Goal: Information Seeking & Learning: Find specific fact

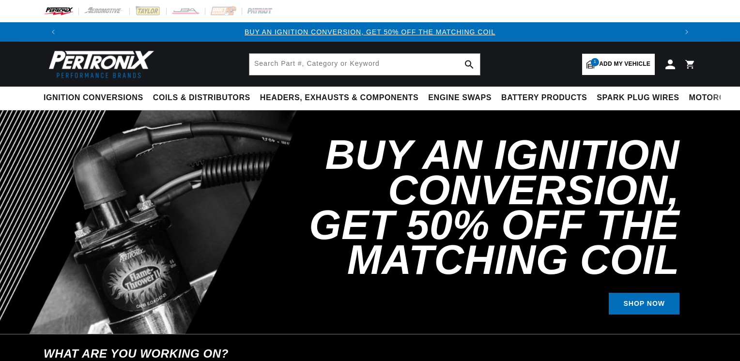
select select "1966"
select select "Ford"
select select "Mustang"
select select "302cid-5.0L"
click at [323, 63] on input "text" at bounding box center [364, 64] width 231 height 21
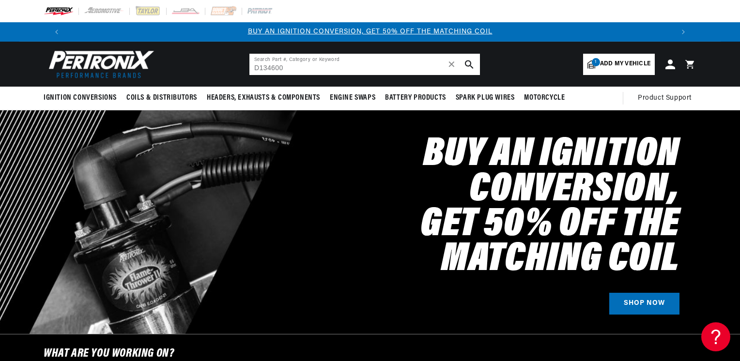
type input "D134600"
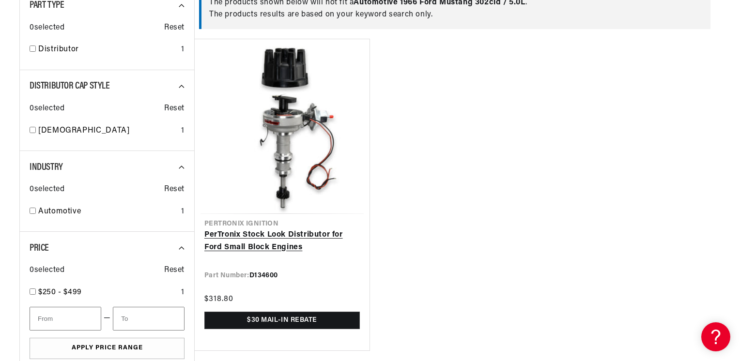
click at [311, 234] on link "PerTronix Stock Look Distributor for Ford Small Block Engines" at bounding box center [281, 241] width 155 height 25
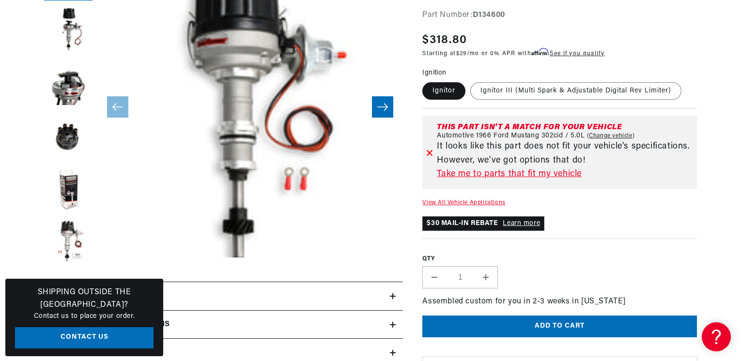
scroll to position [0, 1209]
click at [426, 153] on icon at bounding box center [429, 152] width 7 height 7
click at [428, 151] on icon at bounding box center [429, 153] width 5 height 5
click at [66, 288] on button "Open media 1 in modal" at bounding box center [66, 288] width 0 height 0
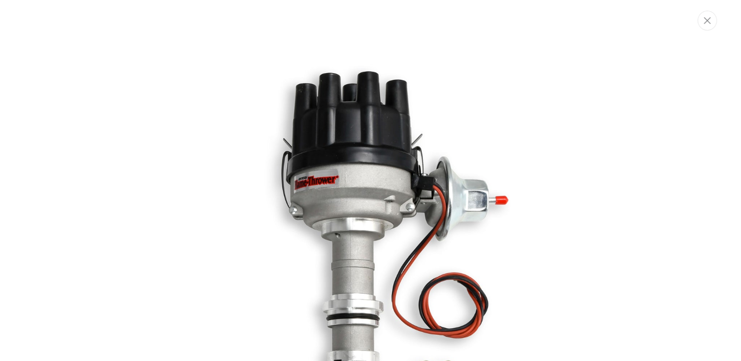
scroll to position [0, 0]
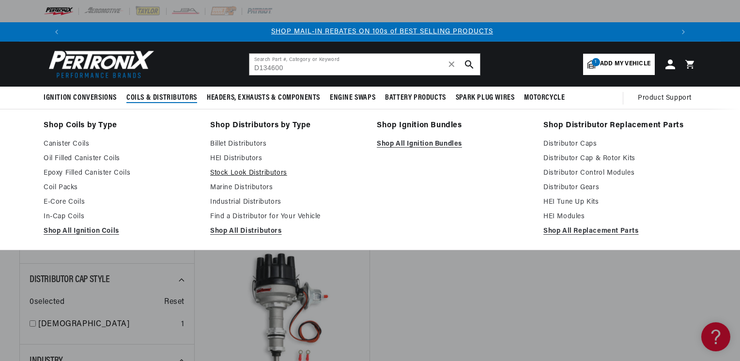
scroll to position [0, 604]
click at [243, 156] on link "HEI Distributors" at bounding box center [286, 159] width 153 height 12
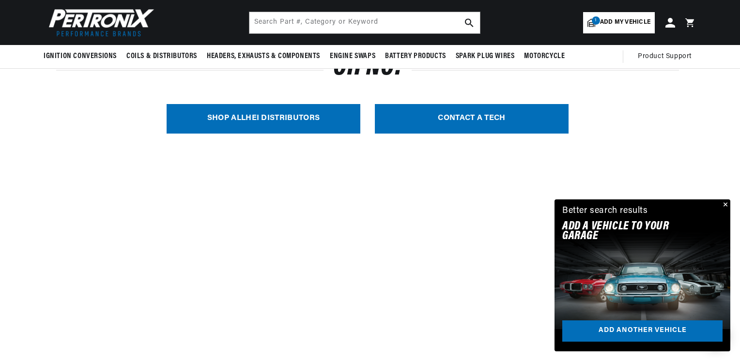
scroll to position [155, 0]
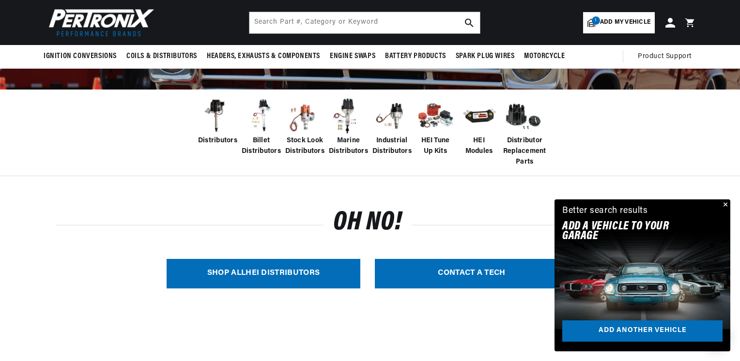
click at [217, 112] on img at bounding box center [217, 116] width 39 height 39
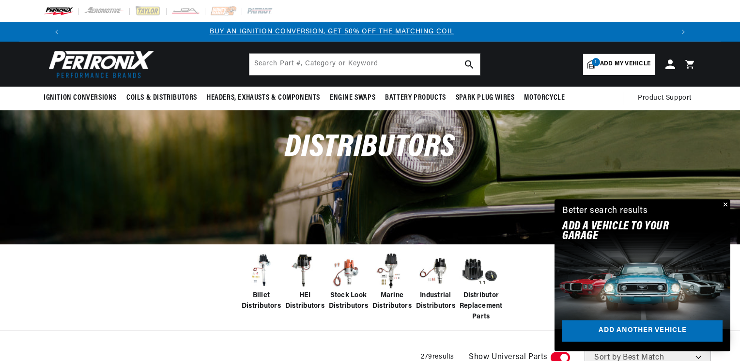
click at [617, 59] on link "1 Add my vehicle" at bounding box center [619, 64] width 72 height 21
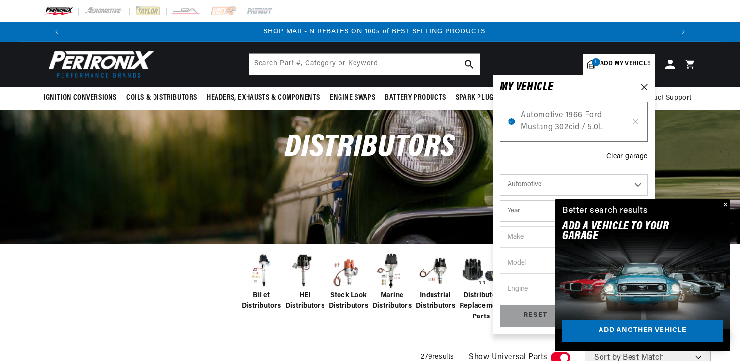
scroll to position [0, 604]
click at [635, 122] on icon at bounding box center [635, 122] width 8 height 8
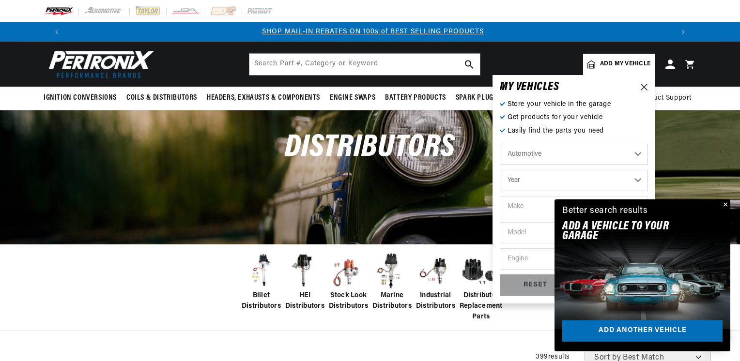
click at [530, 184] on select "Year 2022 2021 2020 2019 2018 2017 2016 2015 2014 2013 2012 2011 2010 2009 2008…" at bounding box center [574, 180] width 148 height 21
select select "1971"
click at [500, 170] on select "Year 2022 2021 2020 2019 2018 2017 2016 2015 2014 2013 2012 2011 2010 2009 2008…" at bounding box center [574, 180] width 148 height 21
select select "1971"
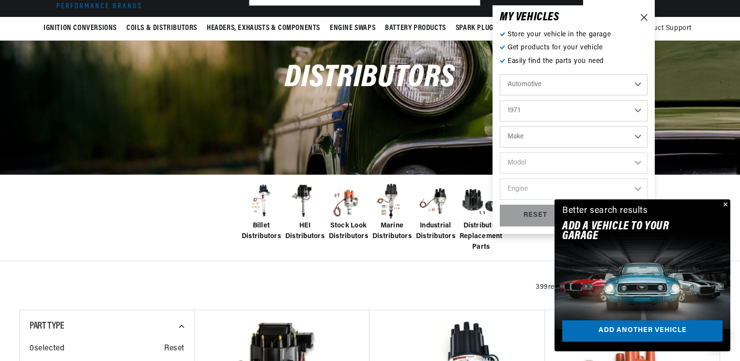
scroll to position [77, 0]
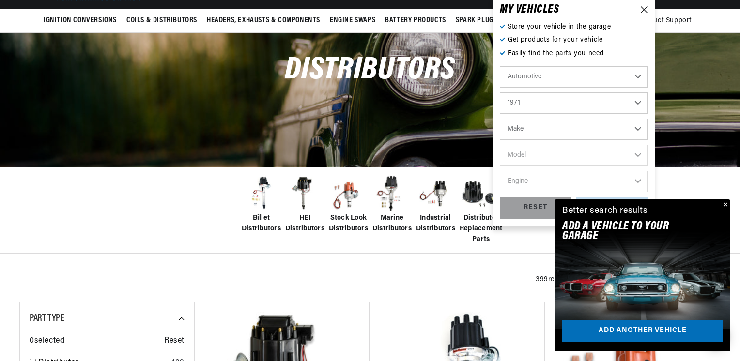
click at [543, 123] on select "Make Alfa Romeo American Motors Aston Martin Audi Austin Avanti BMW Buick Cadil…" at bounding box center [574, 129] width 148 height 21
select select "Ford"
click at [500, 119] on select "Make Alfa Romeo American Motors Aston Martin Audi Austin Avanti BMW Buick Cadil…" at bounding box center [574, 129] width 148 height 21
select select "Ford"
click at [517, 155] on select "Model Bronco Country Sedan Country Squire Custom Custom 500 E-100 Econoline E-2…" at bounding box center [574, 155] width 148 height 21
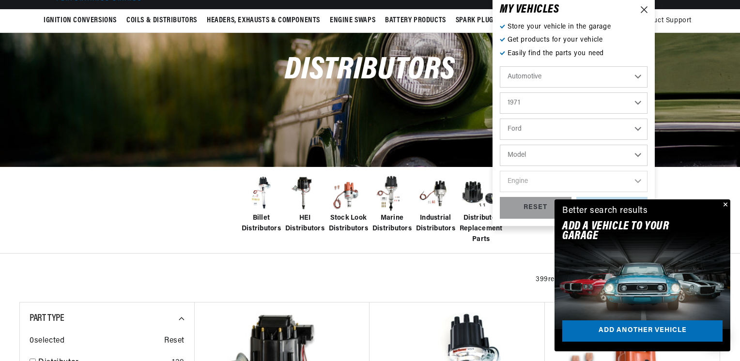
select select "Mustang"
click at [500, 145] on select "Model Bronco Country Sedan Country Squire Custom Custom 500 E-100 Econoline E-2…" at bounding box center [574, 155] width 148 height 21
select select "Mustang"
click at [526, 184] on select "Engine 200cid / 3.3L 250cid / 4.1L 289cid / 4.7L 302cid / 5.0L 351cid / 5.8L 35…" at bounding box center [574, 181] width 148 height 21
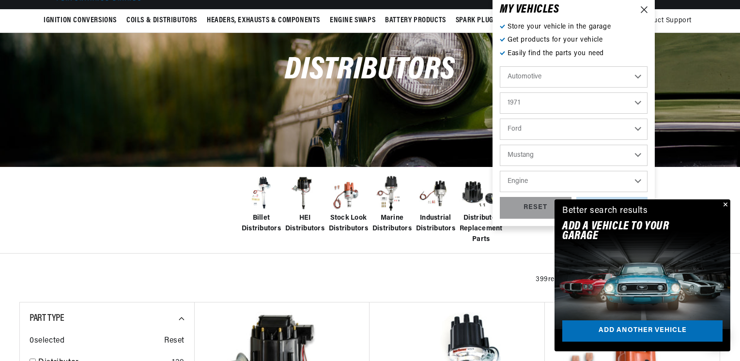
select select "302cid-5.0L"
click at [500, 171] on select "Engine 200cid / 3.3L 250cid / 4.1L 289cid / 4.7L 302cid / 5.0L 351cid / 5.8L 35…" at bounding box center [574, 181] width 148 height 21
select select "302cid-5.0L"
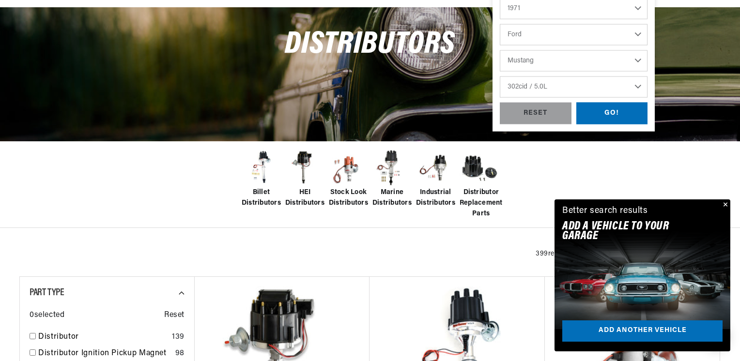
scroll to position [116, 0]
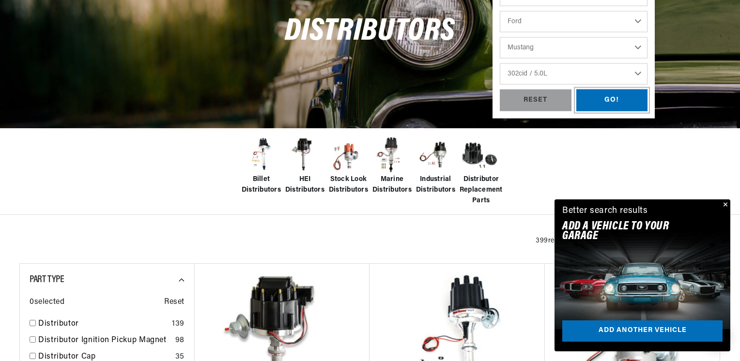
click at [617, 103] on div "GO!" at bounding box center [612, 101] width 72 height 22
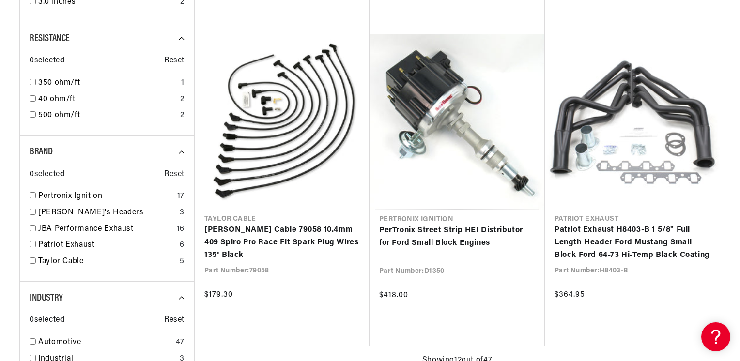
scroll to position [0, 604]
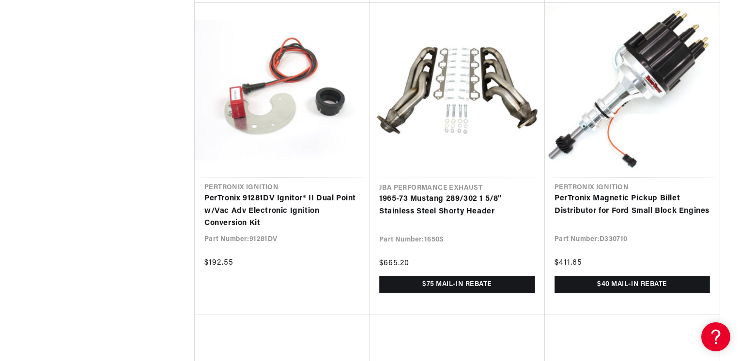
scroll to position [0, 604]
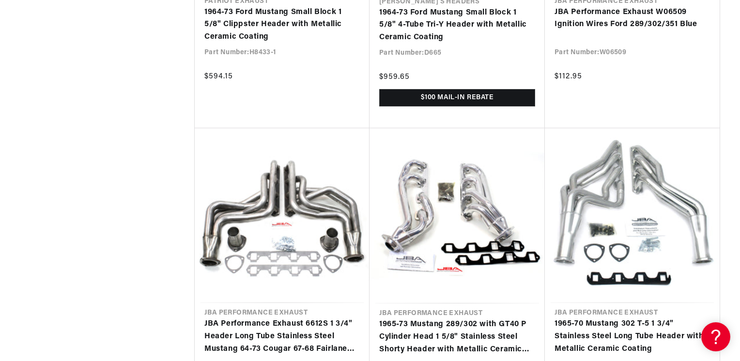
scroll to position [0, 1209]
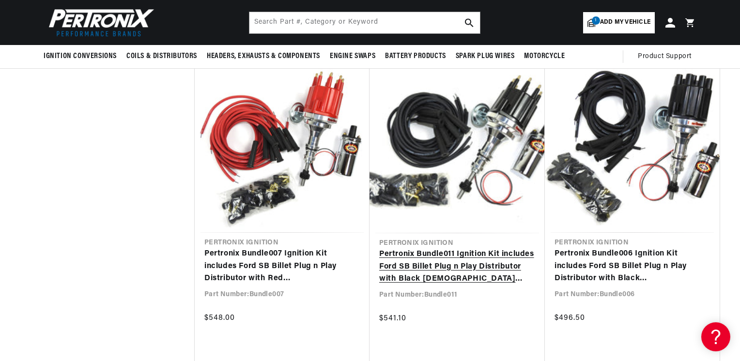
click at [434, 258] on link "Pertronix Bundle011 Ignition Kit includes Ford SB Billet Plug n Play Distributo…" at bounding box center [457, 266] width 156 height 37
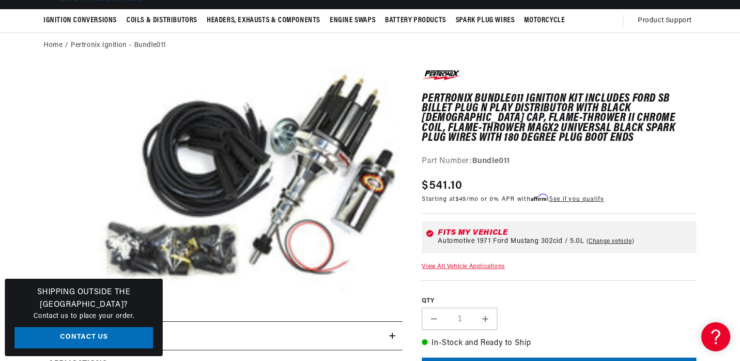
scroll to position [0, 1209]
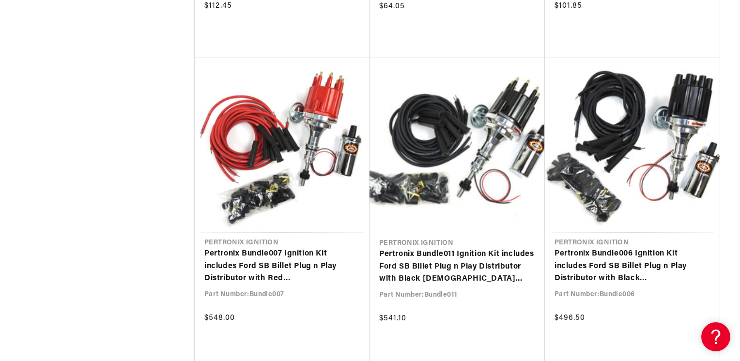
scroll to position [0, 1209]
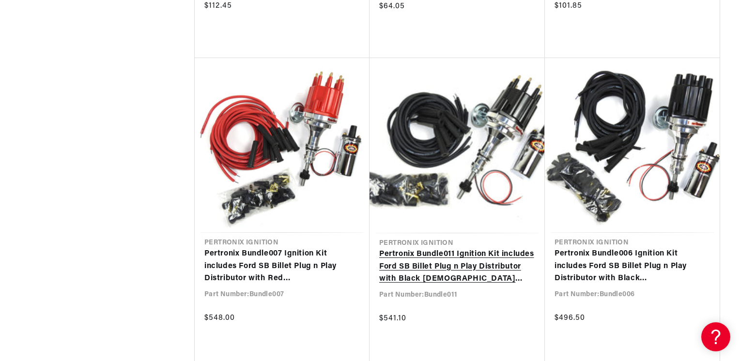
click at [461, 262] on link "Pertronix Bundle011 Ignition Kit includes Ford SB Billet Plug n Play Distributo…" at bounding box center [457, 266] width 156 height 37
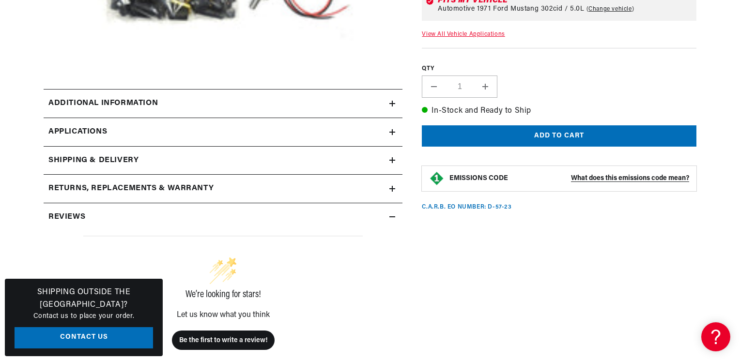
click at [389, 99] on summary "Additional information" at bounding box center [223, 104] width 359 height 28
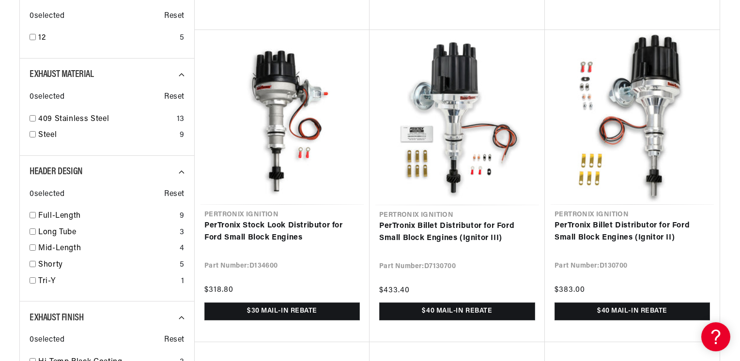
scroll to position [0, 604]
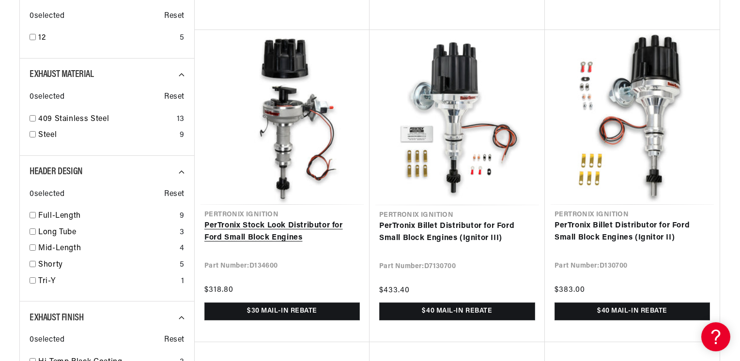
click at [269, 240] on link "PerTronix Stock Look Distributor for Ford Small Block Engines" at bounding box center [281, 232] width 155 height 25
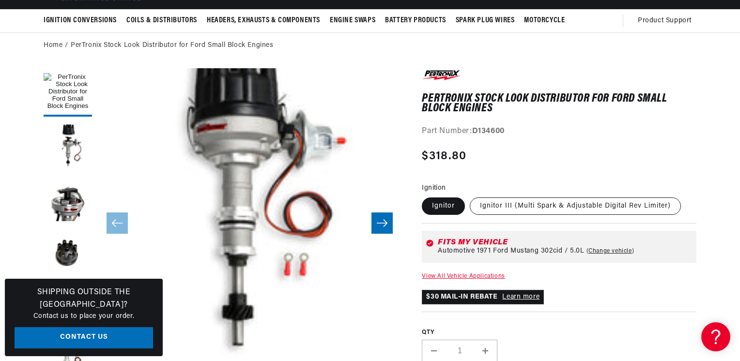
click at [595, 208] on label "Ignitor III (Multi Spark & Adjustable Digital Rev Limiter)" at bounding box center [575, 206] width 211 height 17
click at [470, 196] on input "Ignitor III (Multi Spark & Adjustable Digital Rev Limiter)" at bounding box center [470, 196] width 0 height 0
radio input "true"
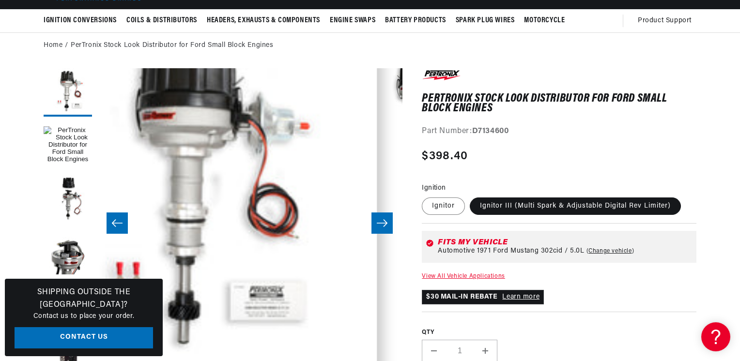
scroll to position [31, 0]
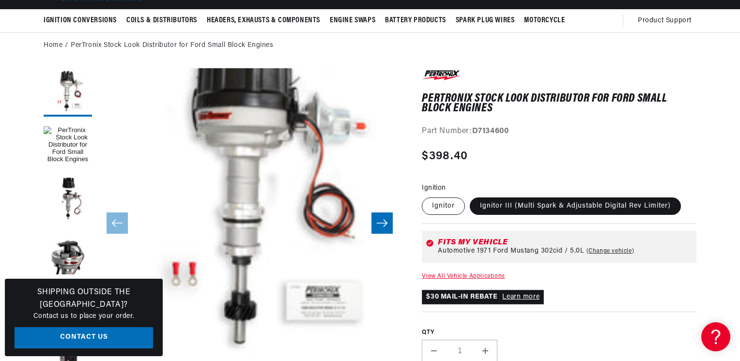
click at [439, 206] on label "Ignitor" at bounding box center [443, 206] width 43 height 17
click at [425, 196] on input "Ignitor" at bounding box center [424, 196] width 0 height 0
radio input "true"
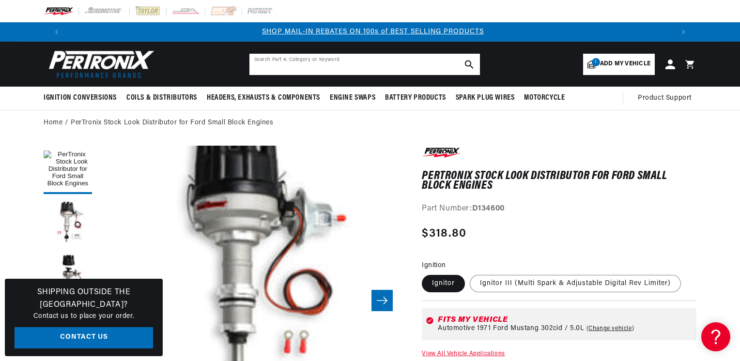
drag, startPoint x: 370, startPoint y: 70, endPoint x: 376, endPoint y: 62, distance: 10.5
click at [370, 69] on input "text" at bounding box center [364, 64] width 231 height 21
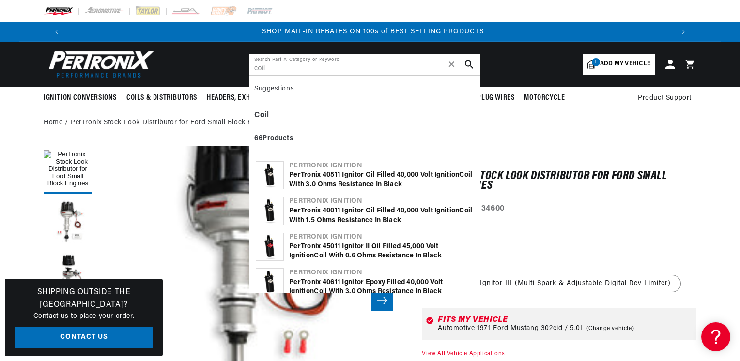
type input "coil"
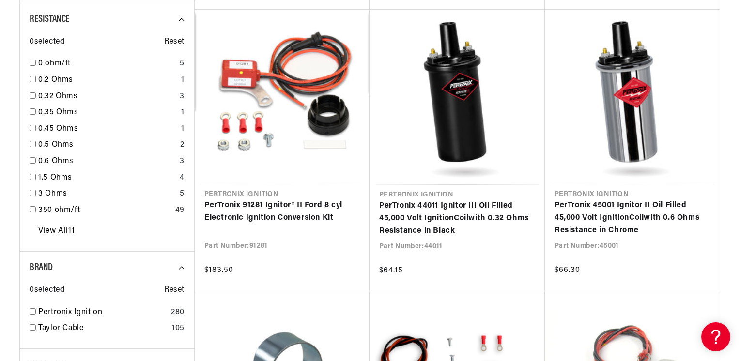
scroll to position [0, 1209]
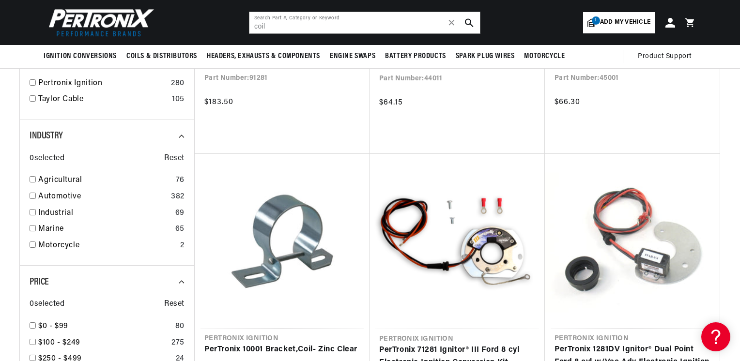
scroll to position [693, 0]
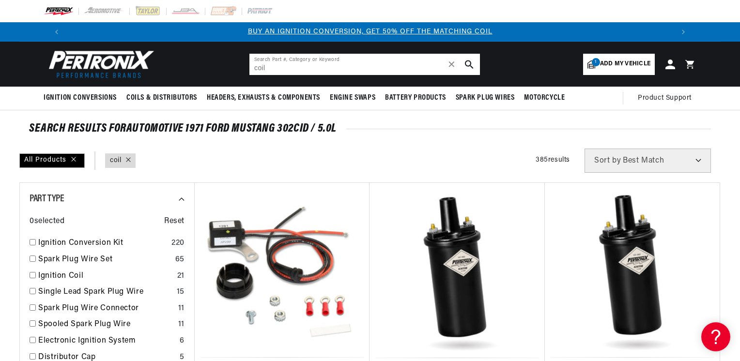
click at [308, 64] on input "coil" at bounding box center [364, 64] width 231 height 21
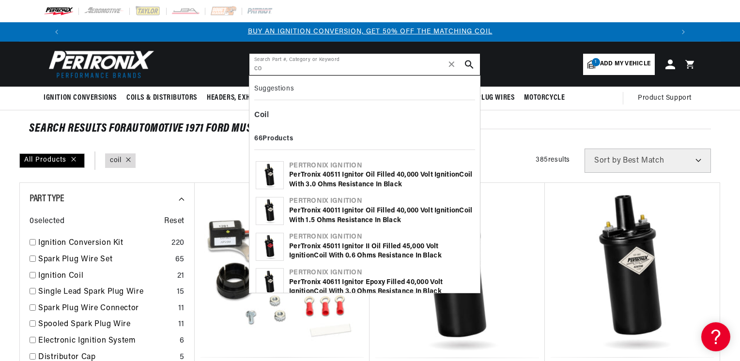
type input "c"
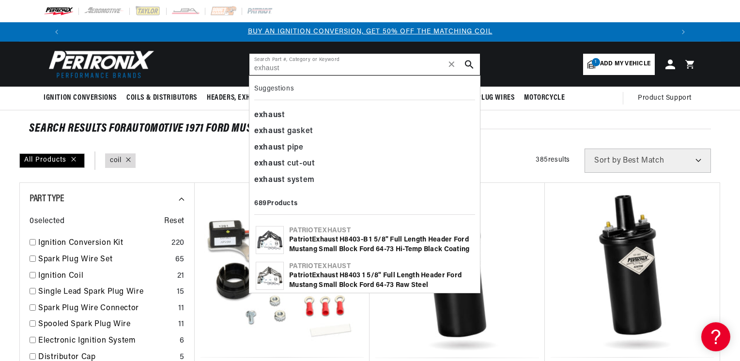
type input "exhaust"
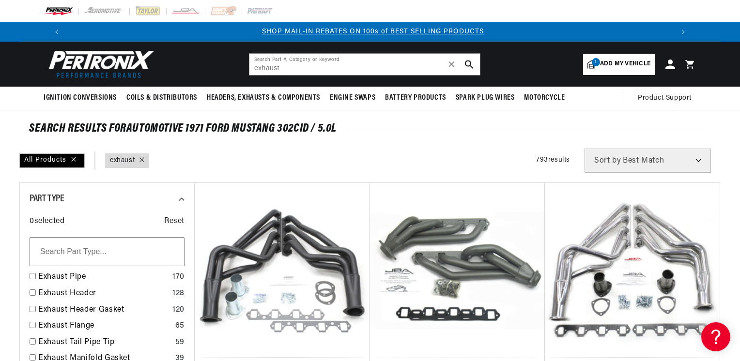
click at [635, 64] on span "Add my vehicle" at bounding box center [625, 64] width 50 height 9
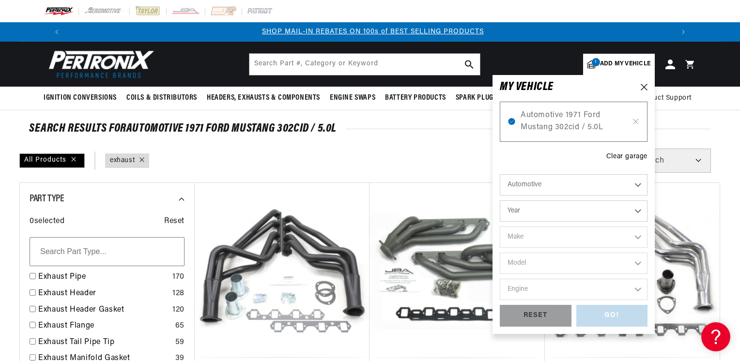
click at [599, 210] on select "Year 2022 2021 2020 2019 2018 2017 2016 2015 2014 2013 2012 2011 2010 2009 2008…" at bounding box center [574, 210] width 148 height 21
select select "1966"
click at [500, 200] on select "Year 2022 2021 2020 2019 2018 2017 2016 2015 2014 2013 2012 2011 2010 2009 2008…" at bounding box center [574, 210] width 148 height 21
select select "1966"
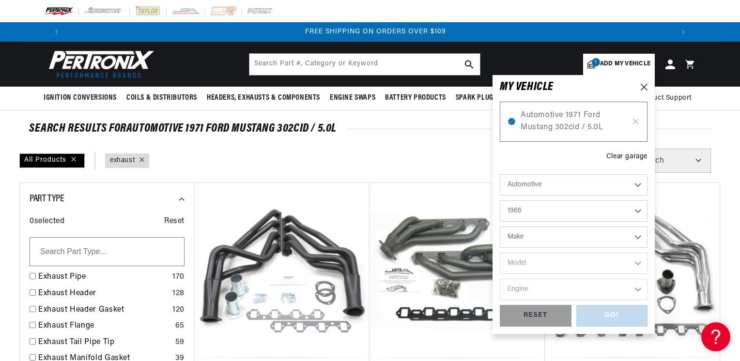
click at [566, 236] on select "Make Alfa Romeo American Motors Aston Martin Austin Austin Healey Avanti Bentle…" at bounding box center [574, 237] width 148 height 21
select select "Ford"
click at [500, 227] on select "Make Alfa Romeo American Motors Aston Martin Austin Austin Healey Avanti Bentle…" at bounding box center [574, 237] width 148 height 21
select select "Ford"
click at [549, 262] on select "Model Bronco Club Wagon Country Sedan Country Squire Custom Custom 500 Econolin…" at bounding box center [574, 263] width 148 height 21
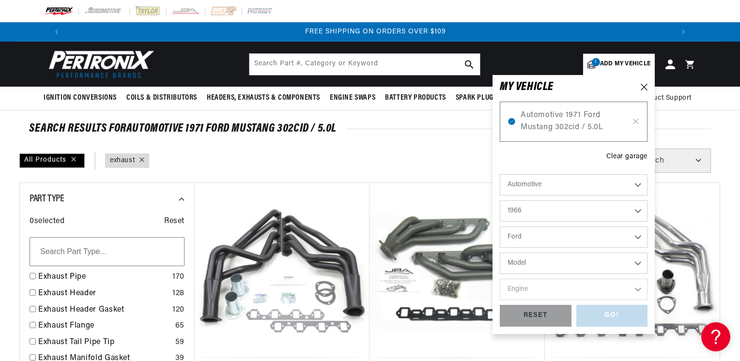
select select "Mustang"
click at [500, 253] on select "Model Bronco Club Wagon Country Sedan Country Squire Custom Custom 500 Econolin…" at bounding box center [574, 263] width 148 height 21
select select "Mustang"
click at [551, 289] on select "Engine 4.1L 4.3L 170cid / 2.8L 200cid / 3.3L 289cid / 4.7L 302cid / 5.0L 351W 3…" at bounding box center [574, 289] width 148 height 21
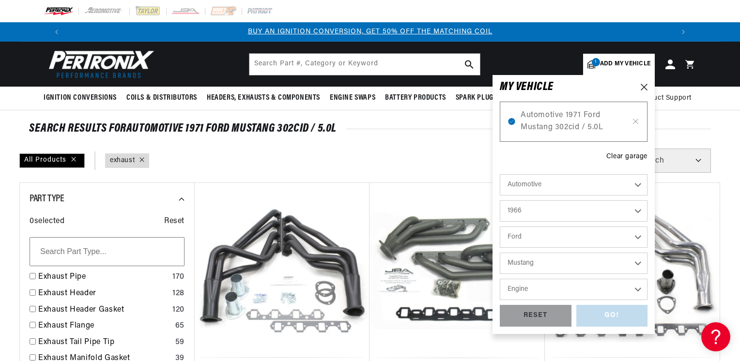
select select "302cid-5.0L"
click at [500, 279] on select "Engine 4.1L 4.3L 170cid / 2.8L 200cid / 3.3L 289cid / 4.7L 302cid / 5.0L 351W 3…" at bounding box center [574, 289] width 148 height 21
select select "302cid-5.0L"
click at [620, 316] on div "GO!" at bounding box center [612, 316] width 72 height 22
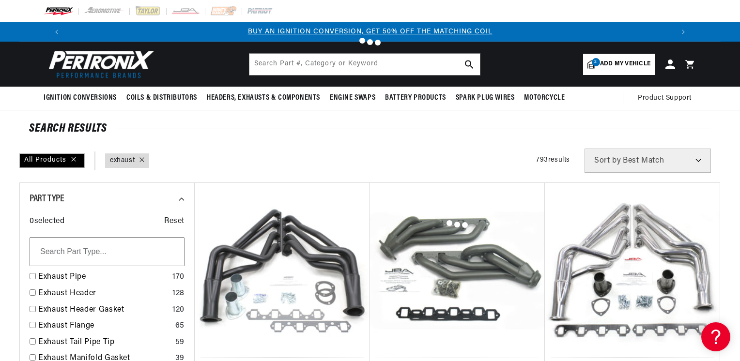
type input "exhaust"
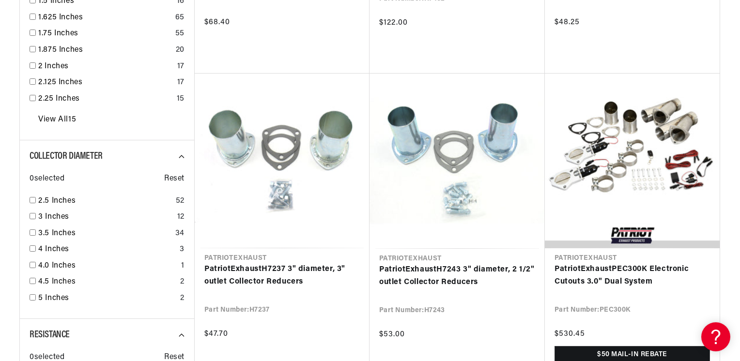
scroll to position [1046, 0]
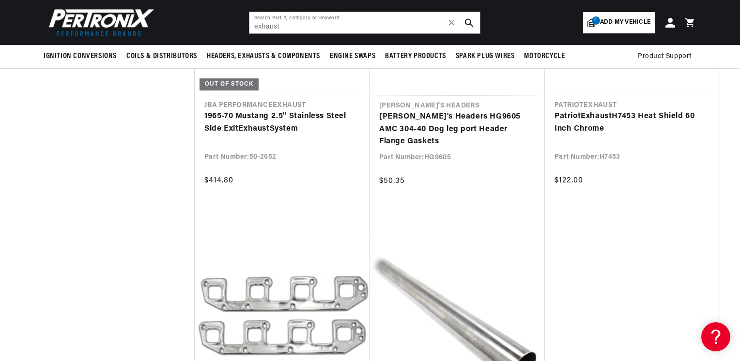
scroll to position [2131, 0]
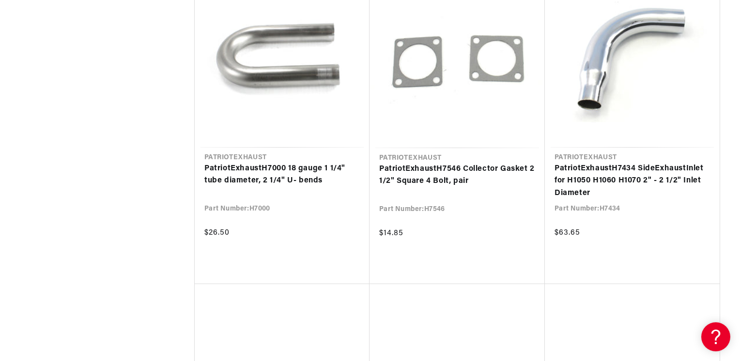
scroll to position [3138, 0]
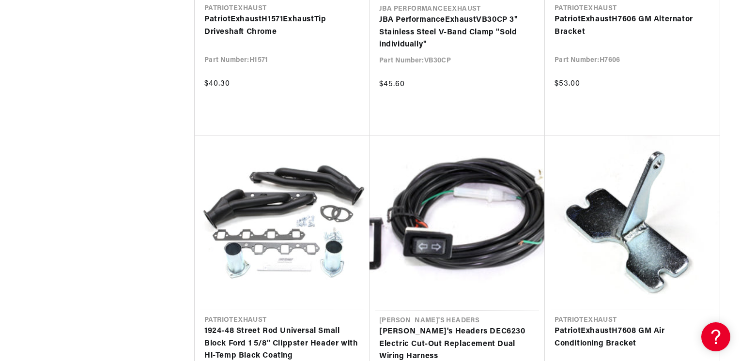
scroll to position [0, 1209]
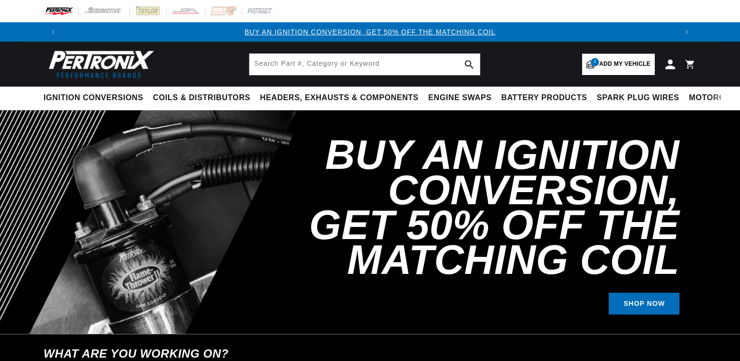
select select "1966"
select select "Ford"
select select "Mustang"
select select "302cid-5.0L"
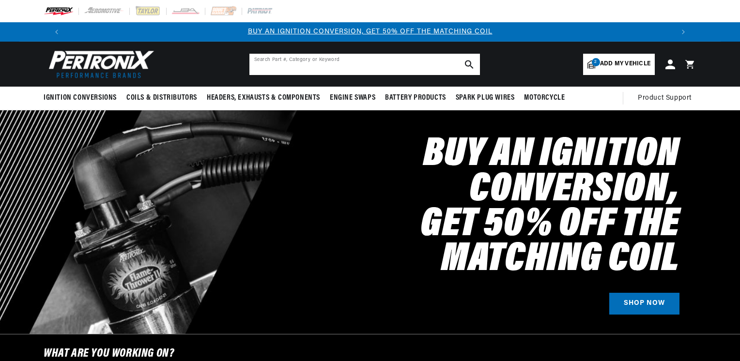
click at [284, 62] on input "text" at bounding box center [364, 64] width 231 height 21
type input "1650"
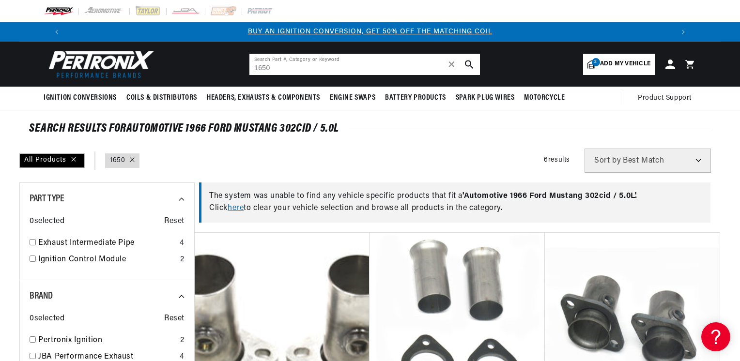
click at [322, 65] on input "1650" at bounding box center [364, 64] width 231 height 21
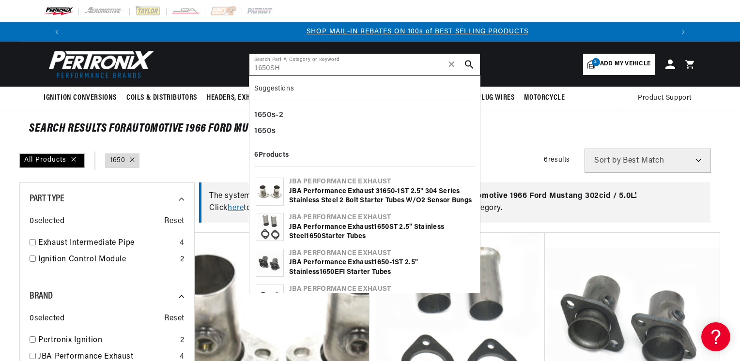
scroll to position [0, 604]
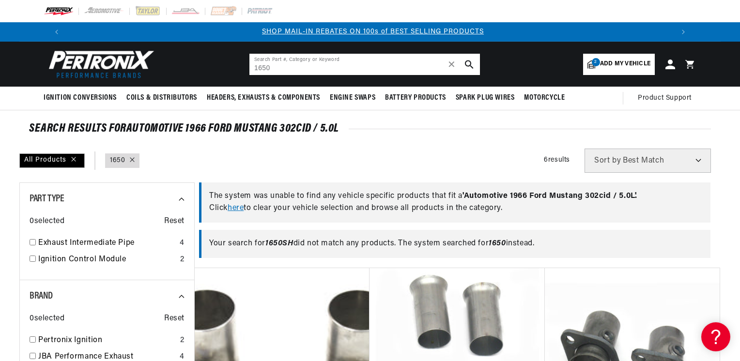
click at [299, 70] on input "1650" at bounding box center [364, 64] width 231 height 21
click at [299, 63] on input "1650" at bounding box center [364, 64] width 231 height 21
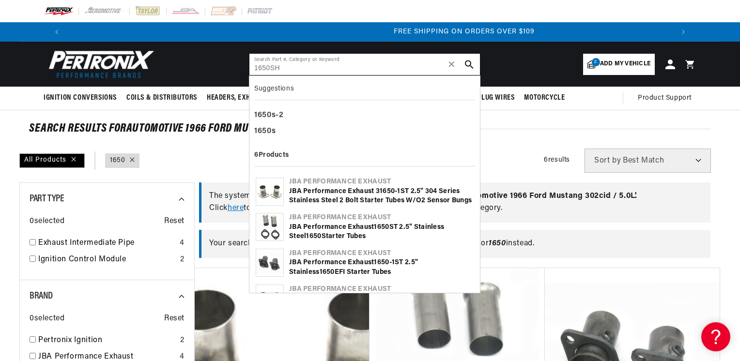
scroll to position [0, 1209]
click at [269, 130] on div "1650s" at bounding box center [364, 131] width 221 height 16
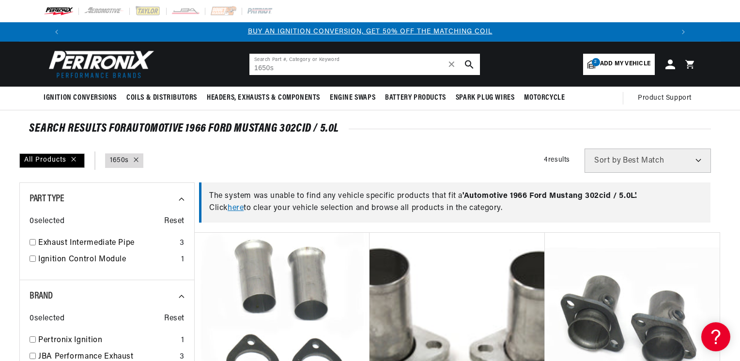
drag, startPoint x: 310, startPoint y: 72, endPoint x: 234, endPoint y: 69, distance: 75.6
click at [234, 69] on header "BETTER SEARCH RESULTS Add your vehicle's year, make, and model to find parts be…" at bounding box center [369, 64] width 701 height 45
type input "j"
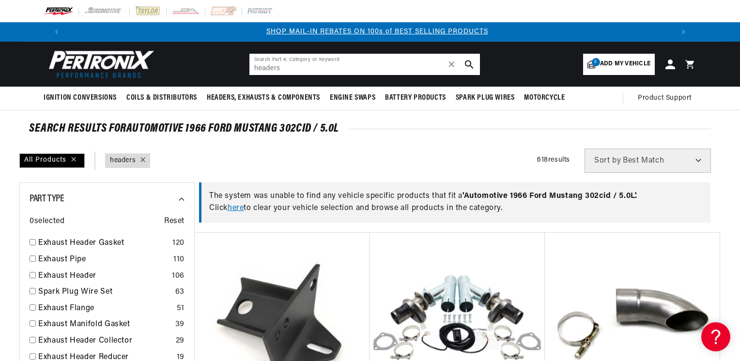
scroll to position [0, 604]
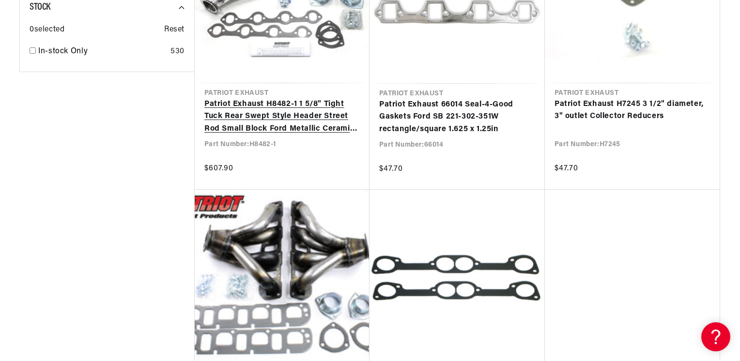
scroll to position [0, 1209]
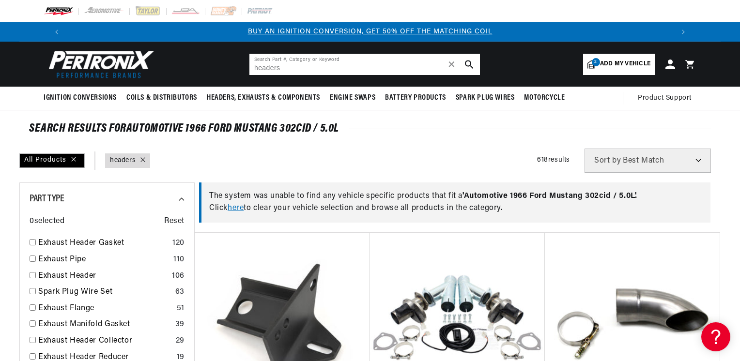
drag, startPoint x: 308, startPoint y: 68, endPoint x: 215, endPoint y: 70, distance: 93.0
click at [218, 70] on header "BETTER SEARCH RESULTS Add your vehicle's year, make, and model to find parts be…" at bounding box center [369, 64] width 701 height 45
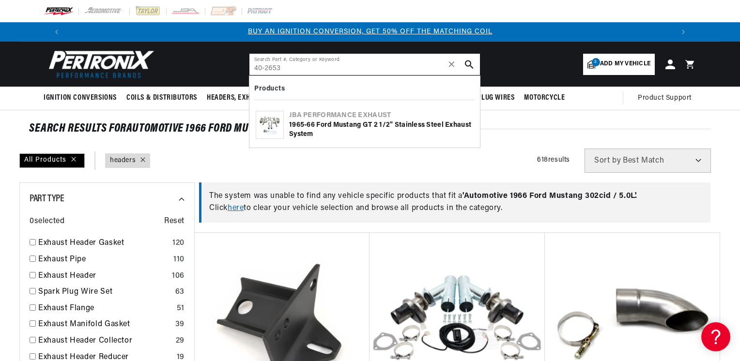
type input "40-2653"
